Goal: Communication & Community: Answer question/provide support

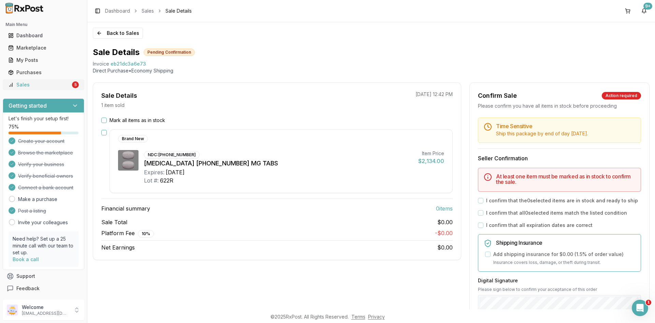
click at [18, 85] on div "Sales" at bounding box center [39, 84] width 62 height 7
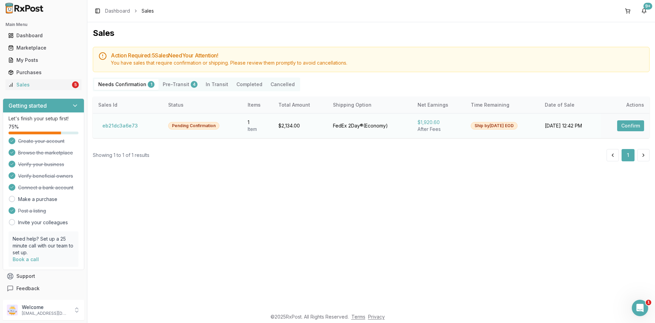
click at [627, 123] on button "Confirm" at bounding box center [630, 125] width 27 height 11
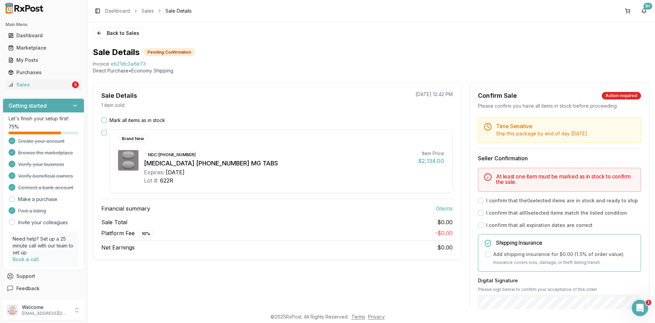
click at [105, 120] on button "Mark all items as in stock" at bounding box center [103, 119] width 5 height 5
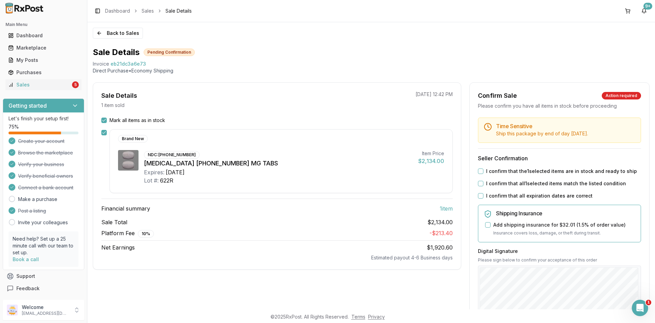
click at [102, 122] on button "Mark all items as in stock" at bounding box center [103, 119] width 5 height 5
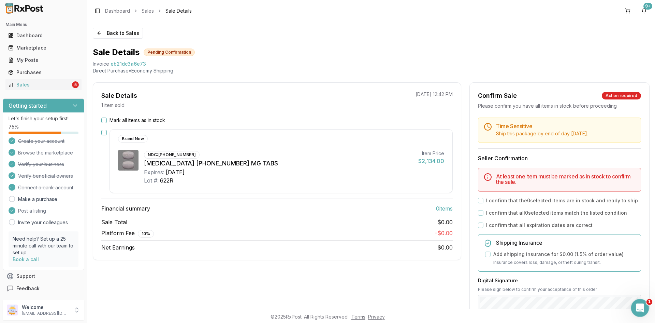
click at [636, 300] on div "Open Intercom Messenger" at bounding box center [639, 306] width 23 height 23
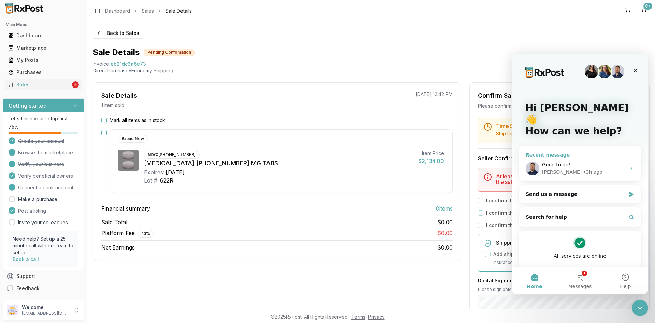
click at [555, 162] on span "Good to go!" at bounding box center [556, 164] width 28 height 5
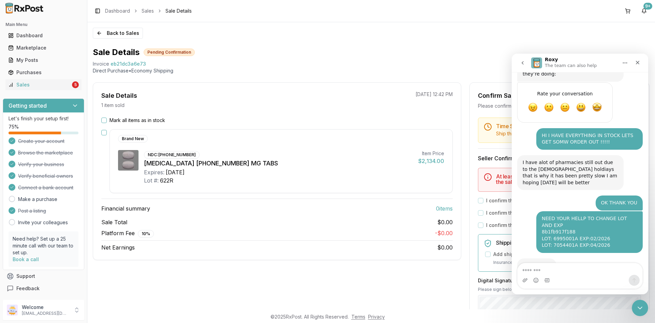
scroll to position [347, 0]
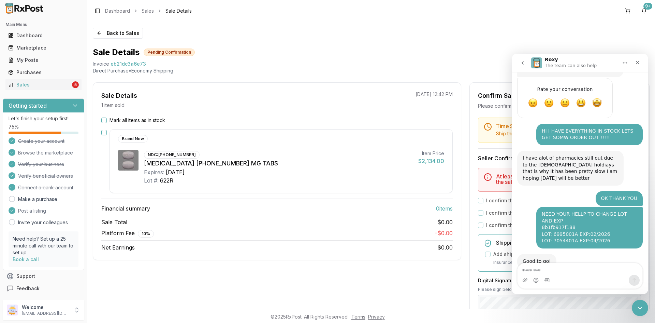
click at [567, 273] on textarea "Message…" at bounding box center [580, 269] width 125 height 12
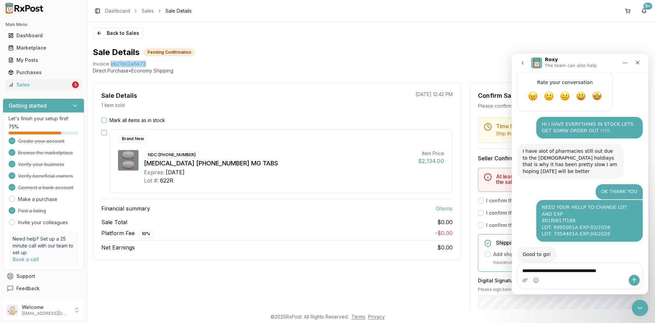
drag, startPoint x: 110, startPoint y: 64, endPoint x: 143, endPoint y: 65, distance: 33.5
click at [143, 65] on div "Invoice eb21dc3a6e73" at bounding box center [371, 63] width 557 height 7
copy span "eb21dc3a6e73"
click at [545, 268] on textarea "**********" at bounding box center [580, 272] width 125 height 18
paste textarea "**********"
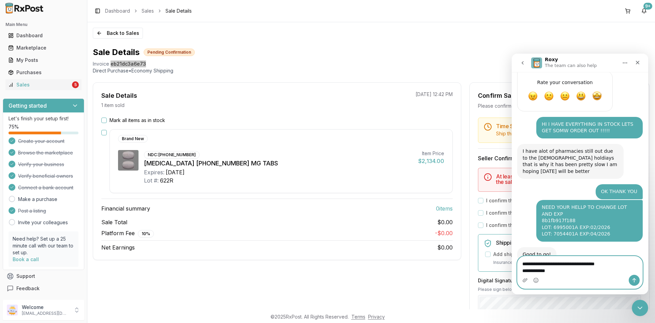
scroll to position [360, 0]
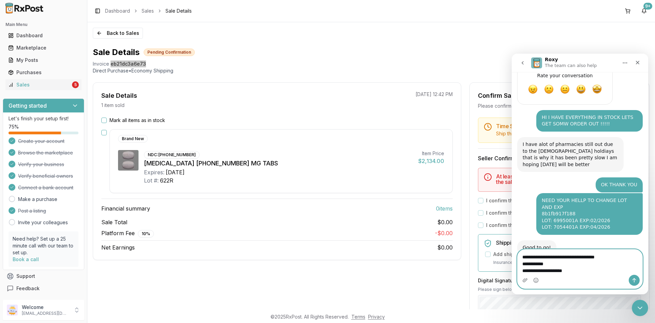
type textarea "**********"
click at [633, 280] on icon "Send a message…" at bounding box center [635, 280] width 4 height 4
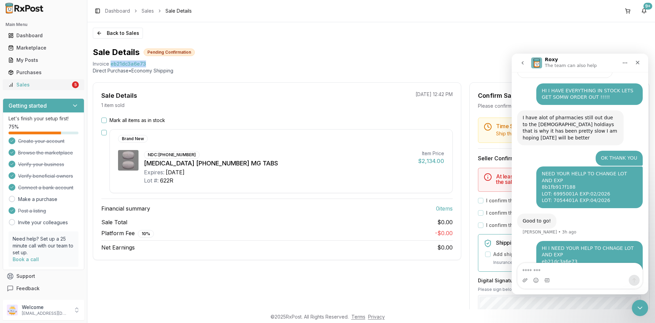
click at [42, 83] on div "Sales" at bounding box center [39, 84] width 62 height 7
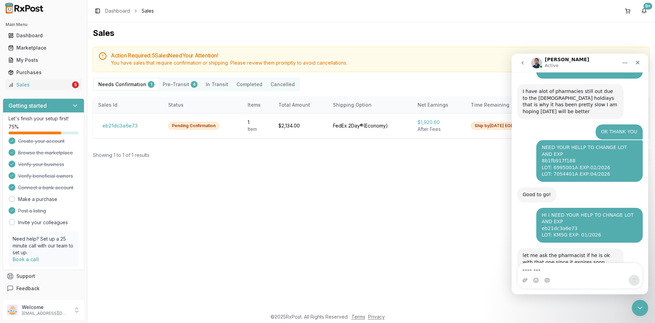
scroll to position [414, 0]
click at [642, 304] on icon "Close Intercom Messenger" at bounding box center [639, 306] width 8 height 8
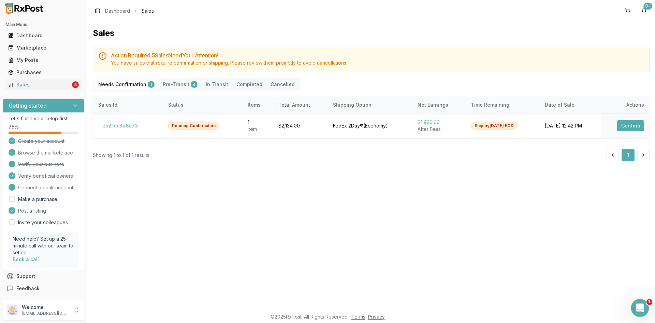
click at [642, 309] on icon "Open Intercom Messenger" at bounding box center [639, 306] width 11 height 11
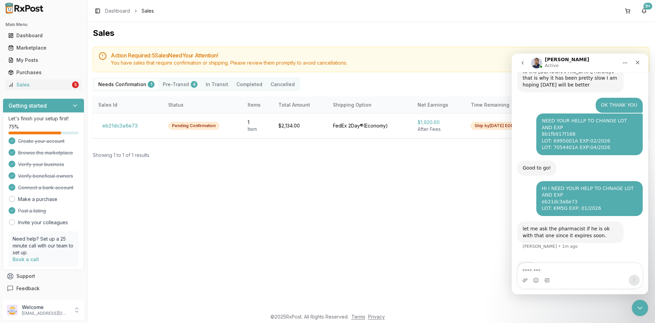
scroll to position [440, 0]
click at [563, 271] on textarea "Message…" at bounding box center [580, 269] width 125 height 12
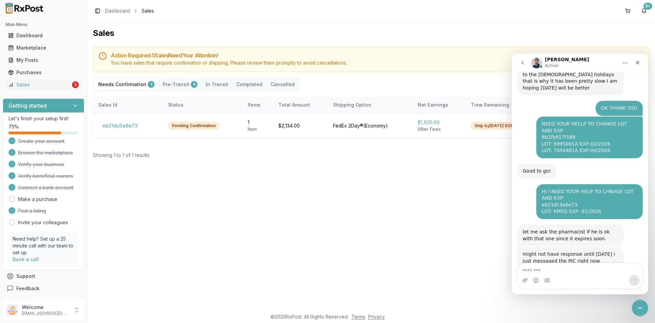
scroll to position [437, 0]
type textarea "**"
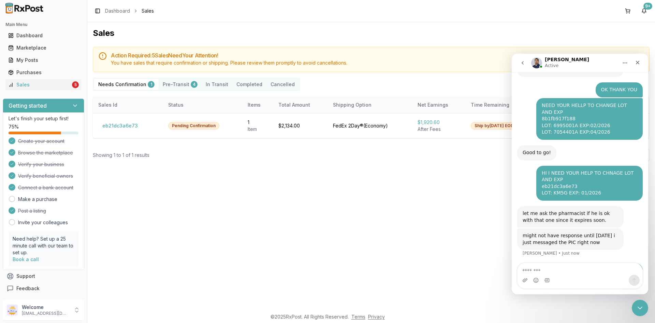
scroll to position [457, 0]
